Goal: Navigation & Orientation: Find specific page/section

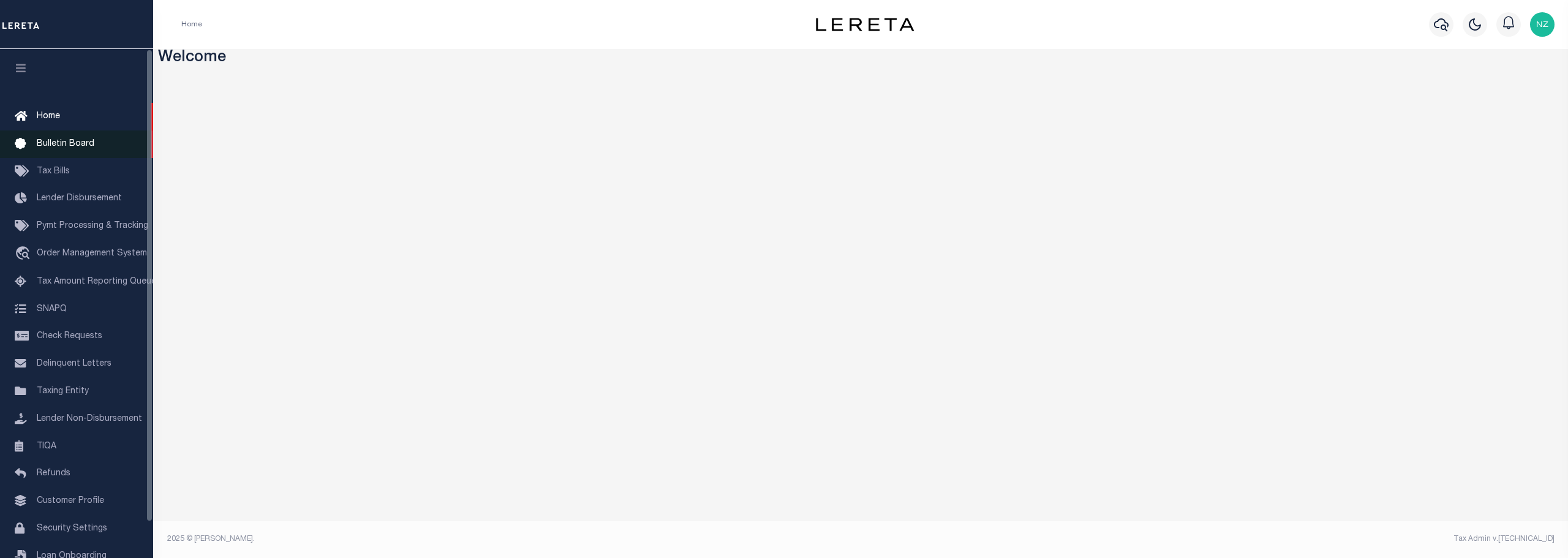
click at [78, 141] on span "Bulletin Board" at bounding box center [65, 144] width 57 height 8
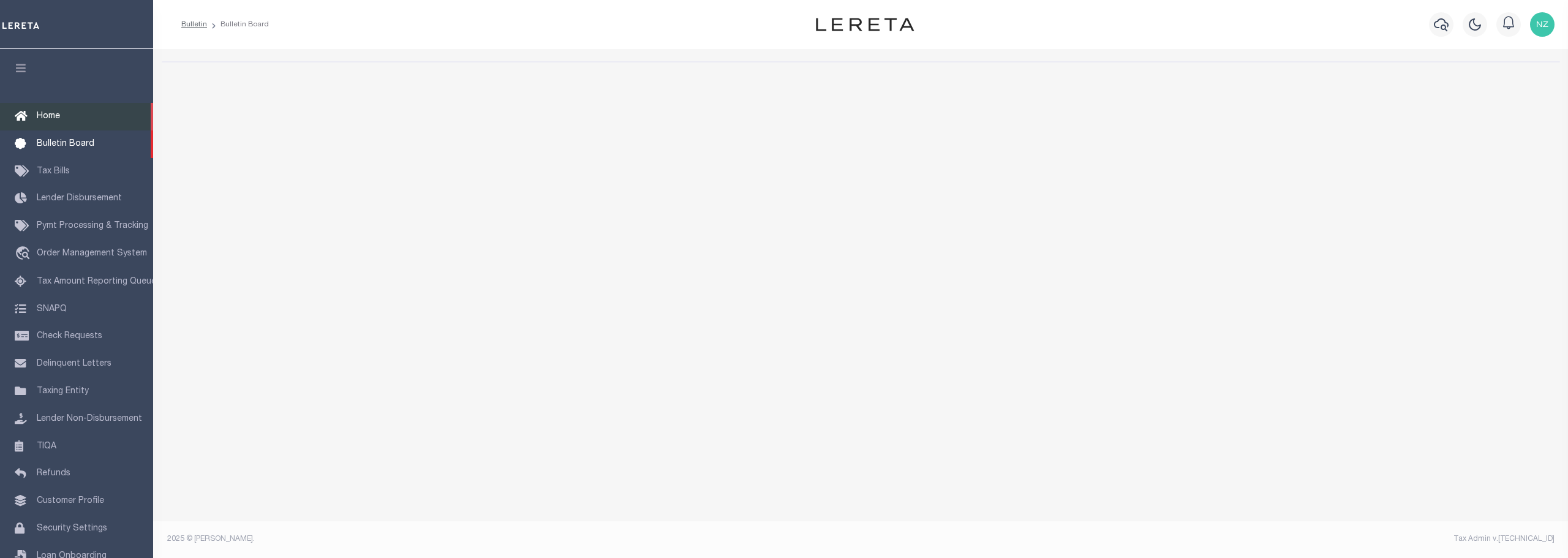
select select "50"
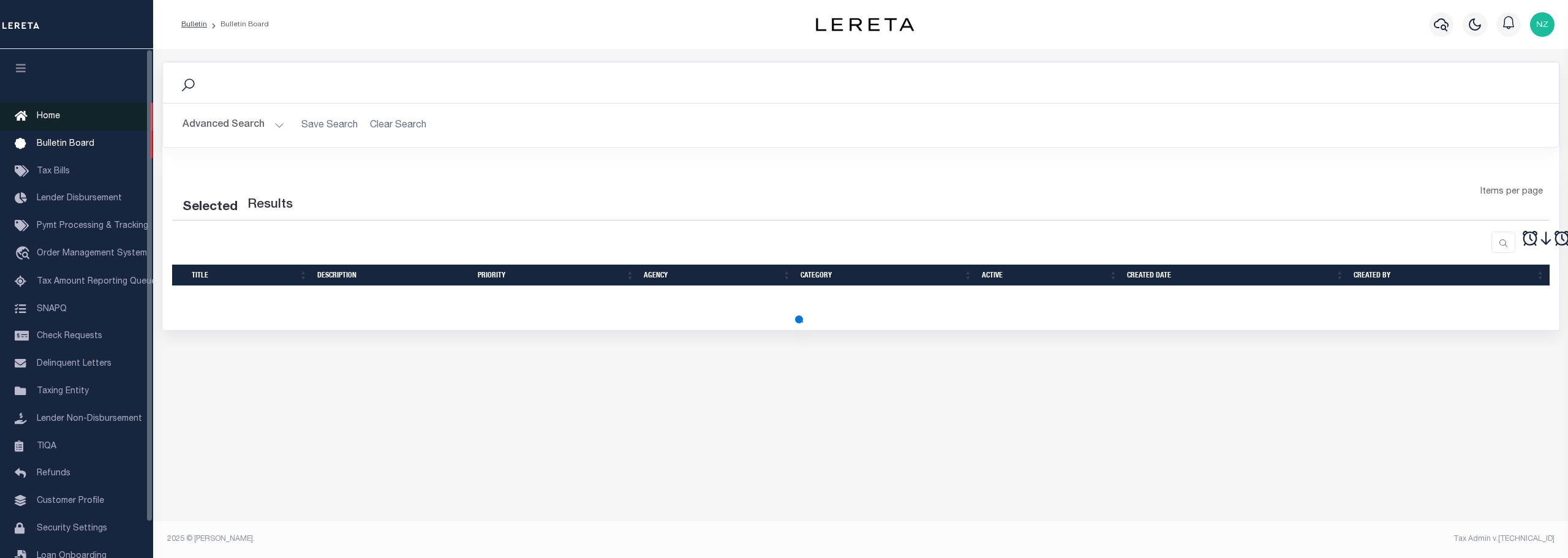
select select "50"
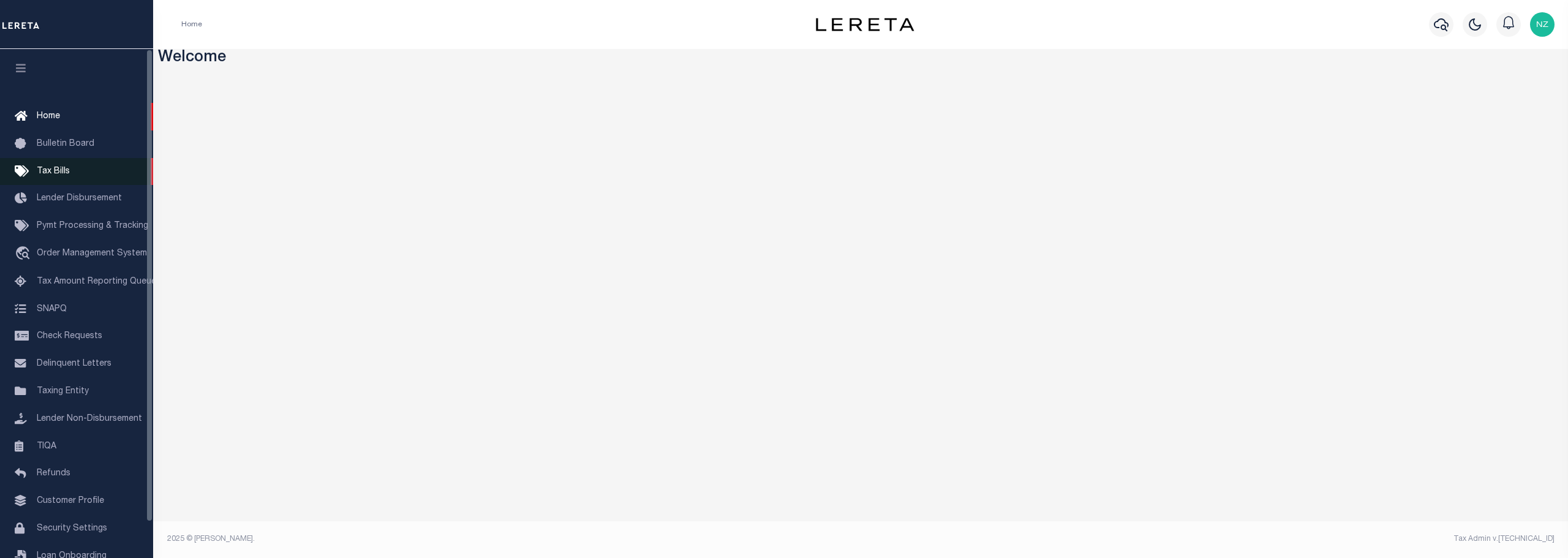
click at [51, 172] on span "Tax Bills" at bounding box center [53, 171] width 33 height 8
